Goal: Task Accomplishment & Management: Use online tool/utility

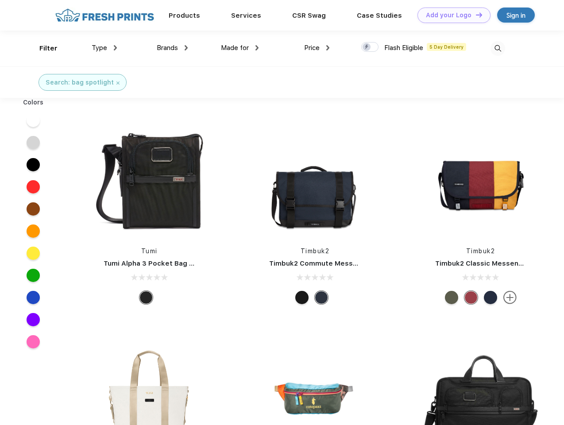
click at [450, 15] on link "Add your Logo Design Tool" at bounding box center [453, 15] width 73 height 15
click at [0, 0] on div "Design Tool" at bounding box center [0, 0] width 0 height 0
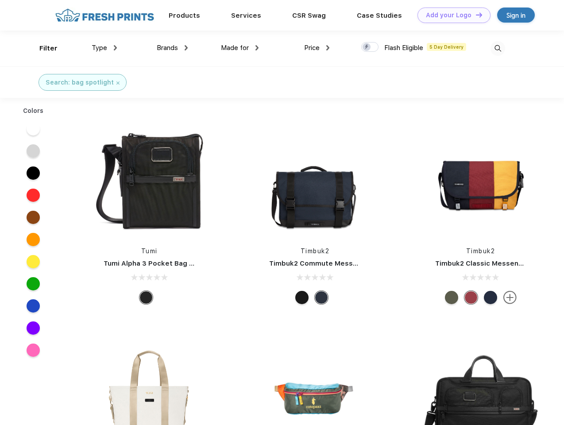
click at [475, 15] on link "Add your Logo Design Tool" at bounding box center [453, 15] width 73 height 15
click at [42, 48] on div "Filter" at bounding box center [48, 48] width 18 height 10
click at [104, 48] on span "Type" at bounding box center [99, 48] width 15 height 8
click at [172, 48] on span "Brands" at bounding box center [167, 48] width 21 height 8
click at [240, 48] on span "Made for" at bounding box center [235, 48] width 28 height 8
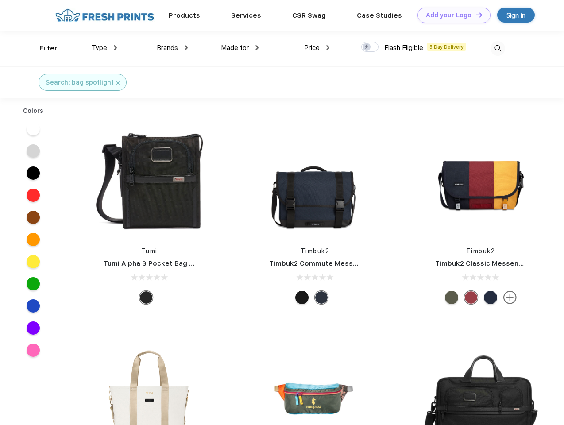
click at [317, 48] on span "Price" at bounding box center [311, 48] width 15 height 8
click at [370, 47] on div at bounding box center [369, 47] width 17 height 10
click at [367, 47] on input "checkbox" at bounding box center [364, 45] width 6 height 6
click at [497, 48] on img at bounding box center [497, 48] width 15 height 15
